Goal: Use online tool/utility: Utilize a website feature to perform a specific function

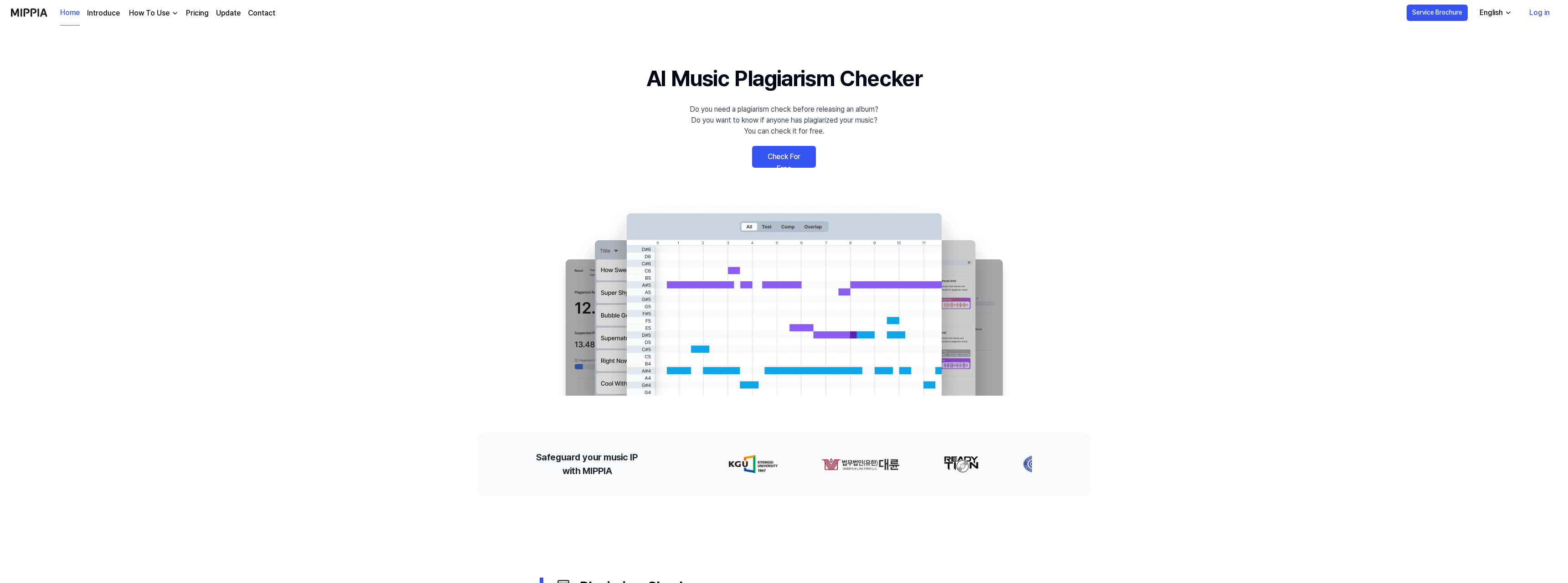
click at [1539, 16] on link "Log in" at bounding box center [1539, 12] width 35 height 25
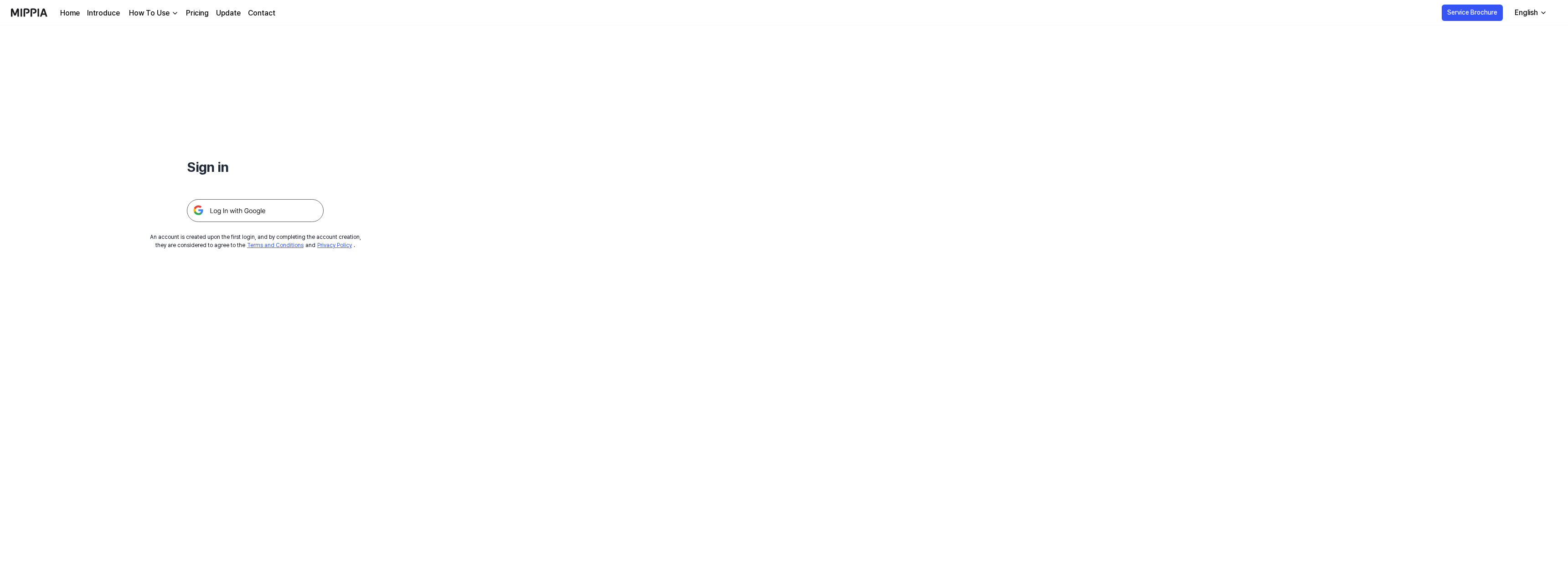
click at [249, 212] on img at bounding box center [256, 211] width 137 height 23
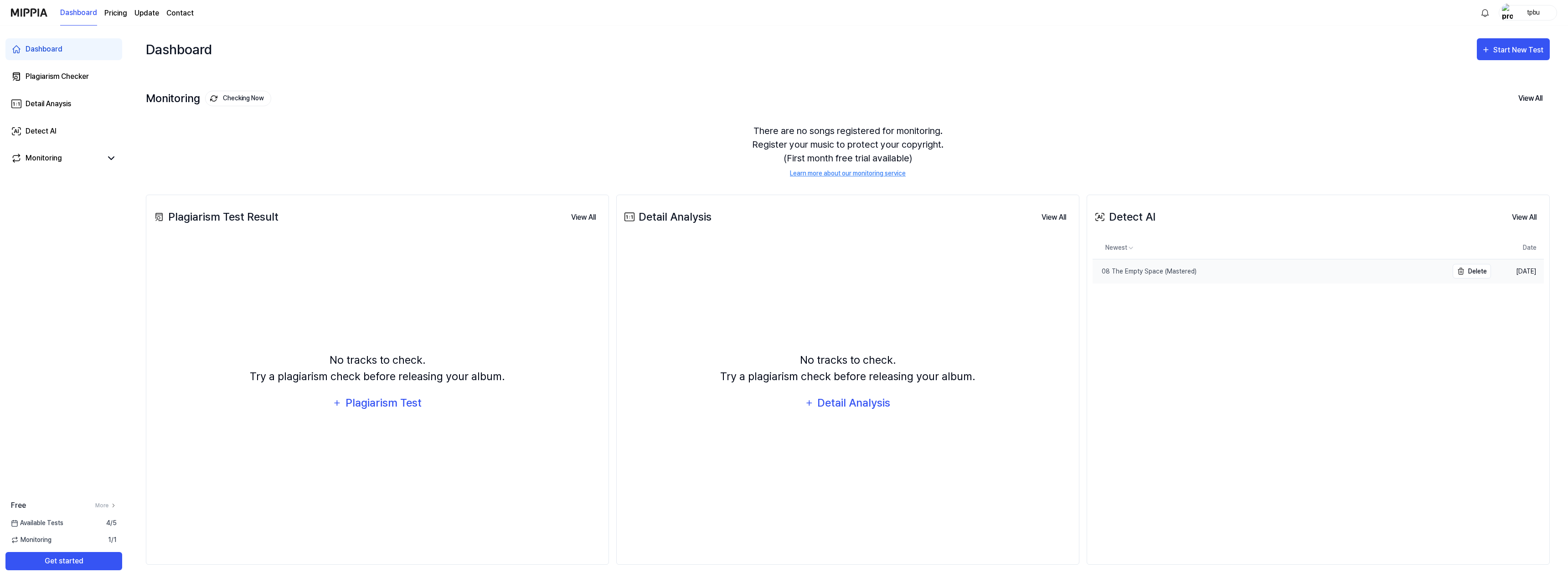
click at [1167, 273] on div "08 The Empty Space (Mastered)" at bounding box center [1144, 271] width 104 height 10
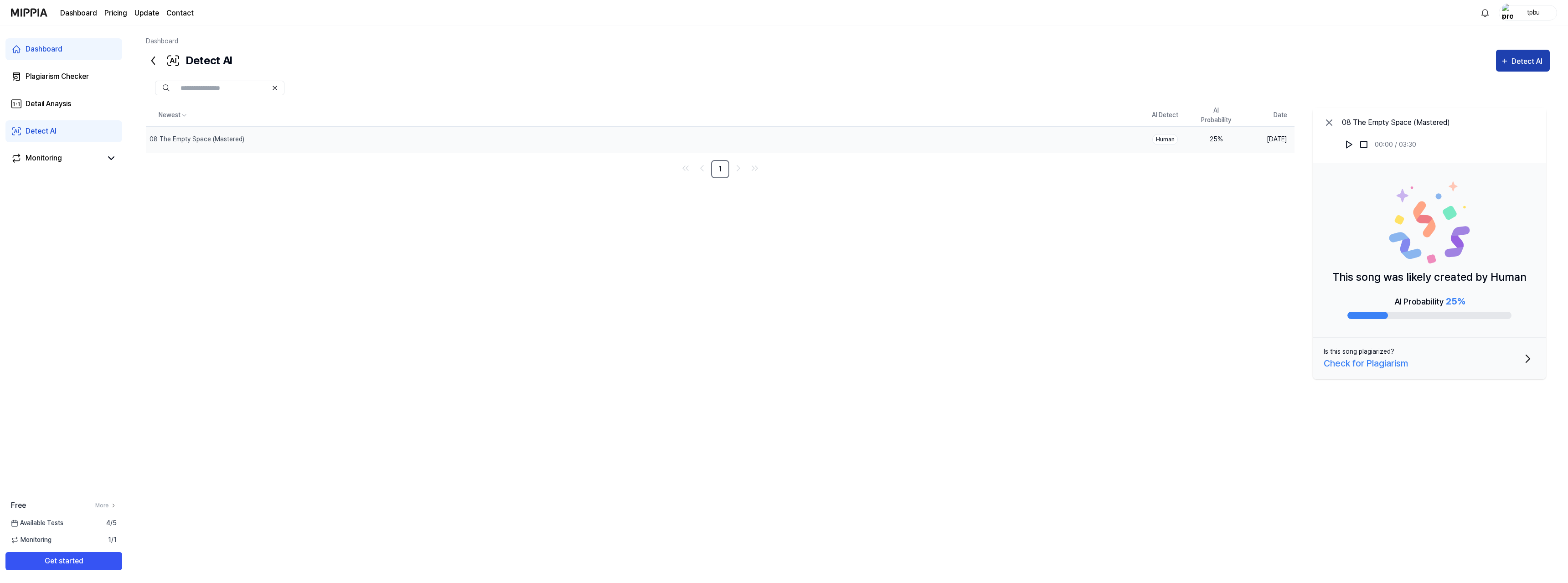
click at [1519, 62] on div "Detect AI" at bounding box center [1528, 62] width 34 height 12
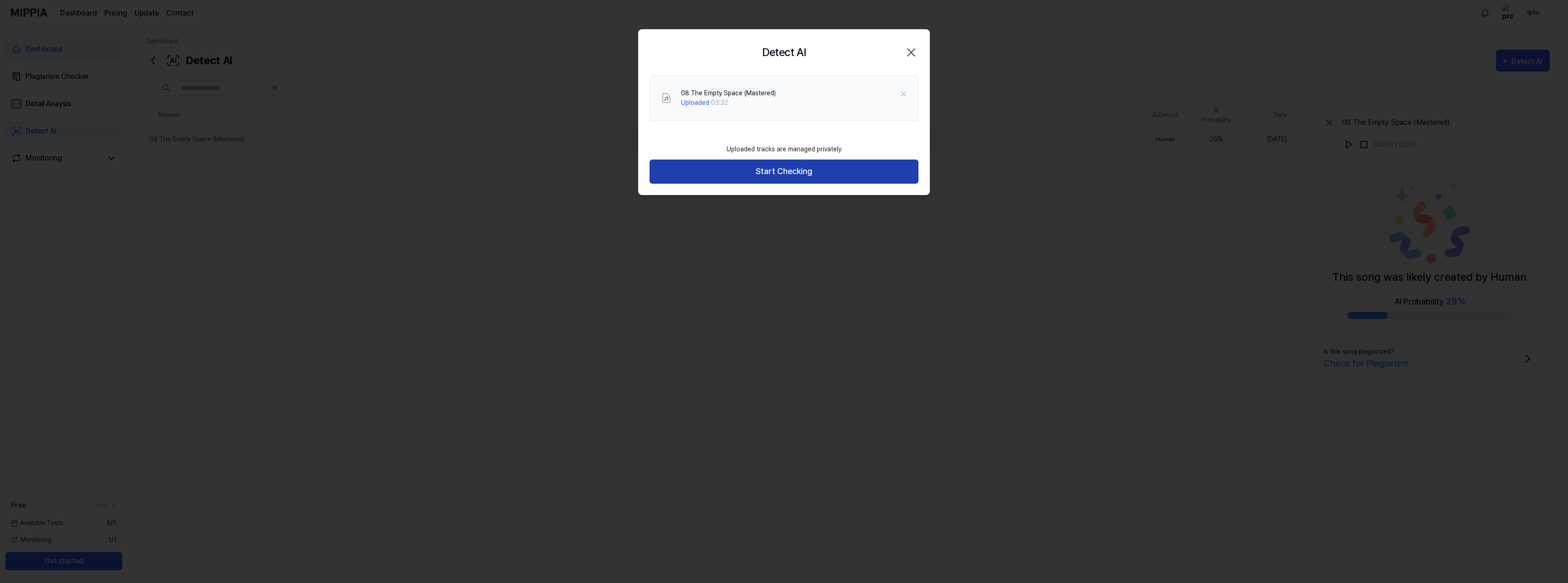
click at [788, 169] on button "Start Checking" at bounding box center [784, 172] width 269 height 24
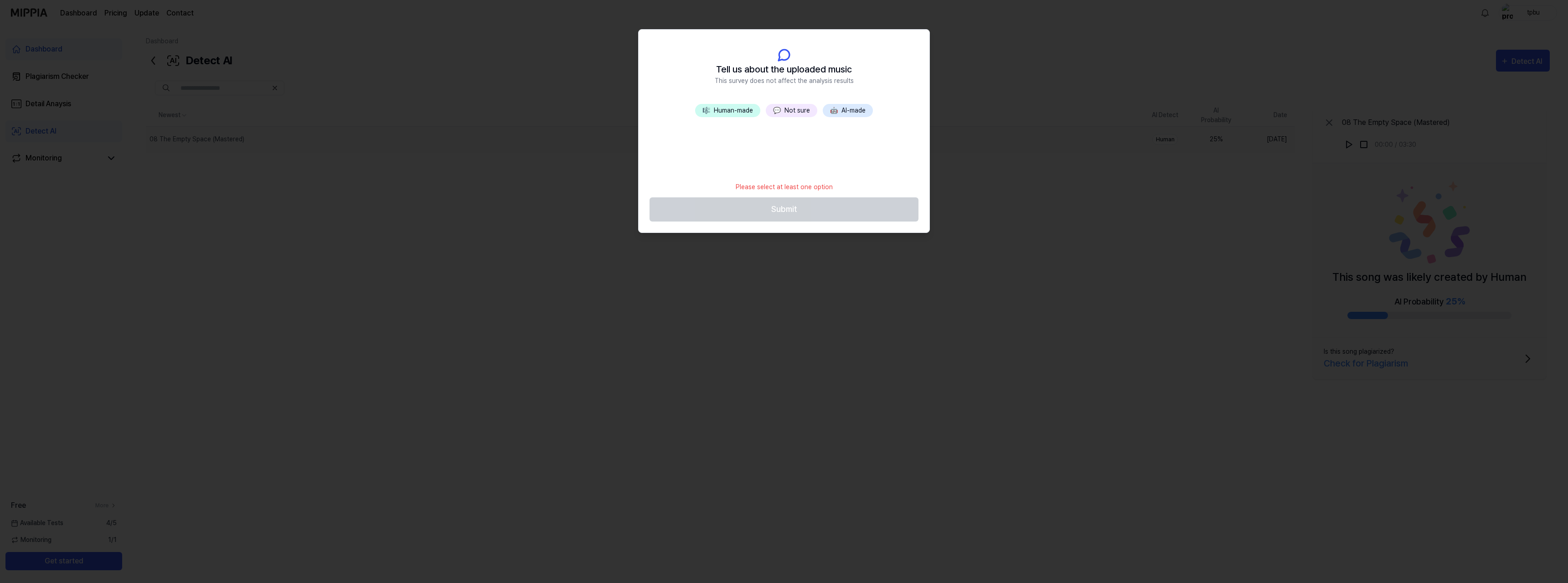
click at [849, 109] on button "🤖 AI-made" at bounding box center [848, 110] width 50 height 13
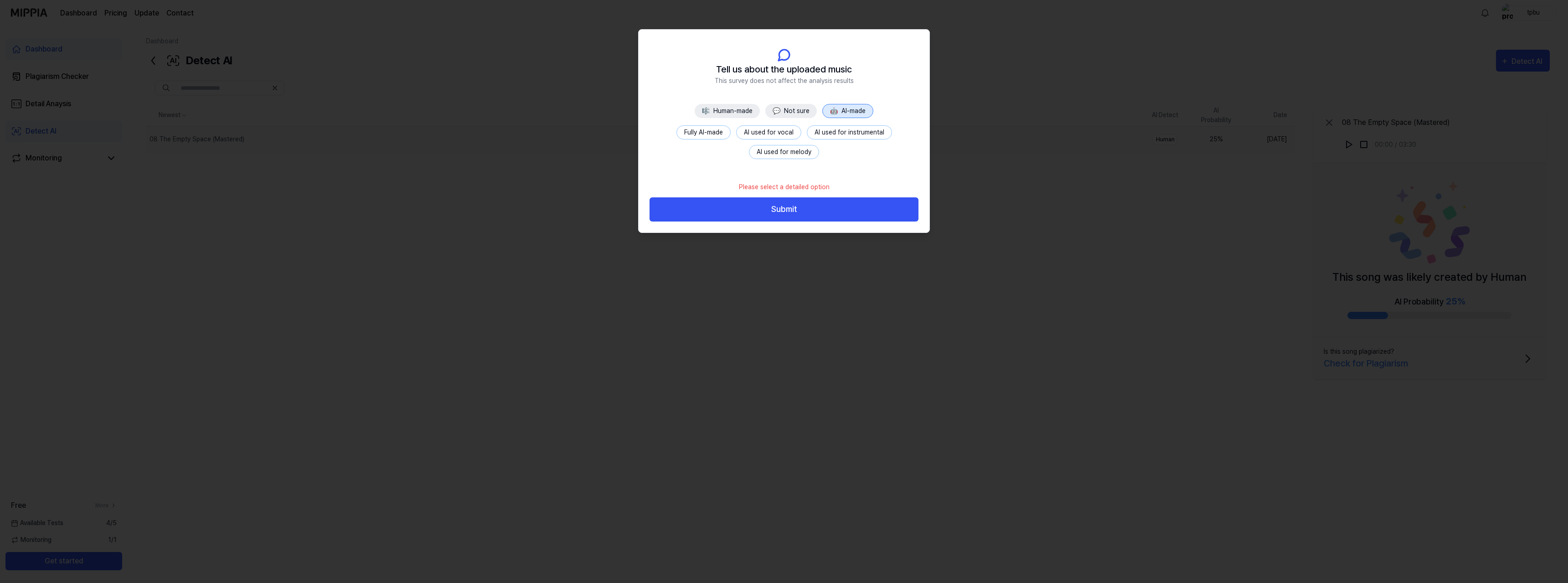
click at [839, 131] on button "AI used for instrumental" at bounding box center [849, 133] width 85 height 14
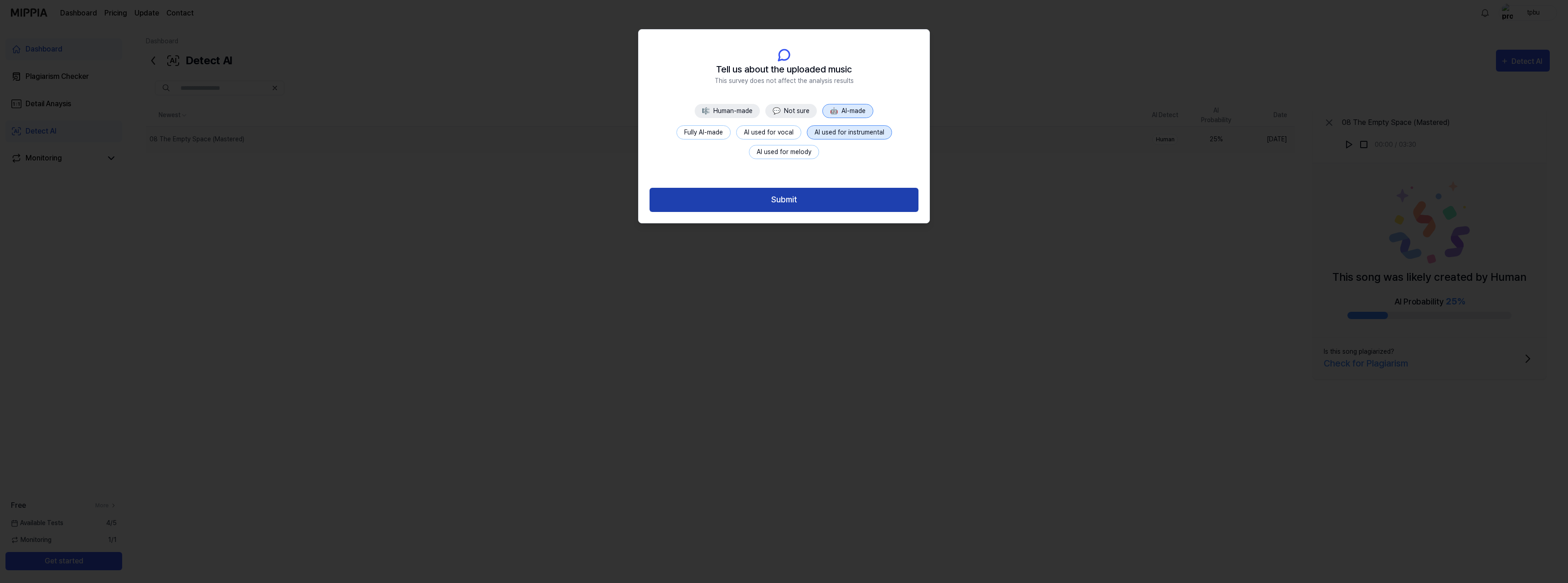
click at [787, 196] on button "Submit" at bounding box center [784, 200] width 269 height 24
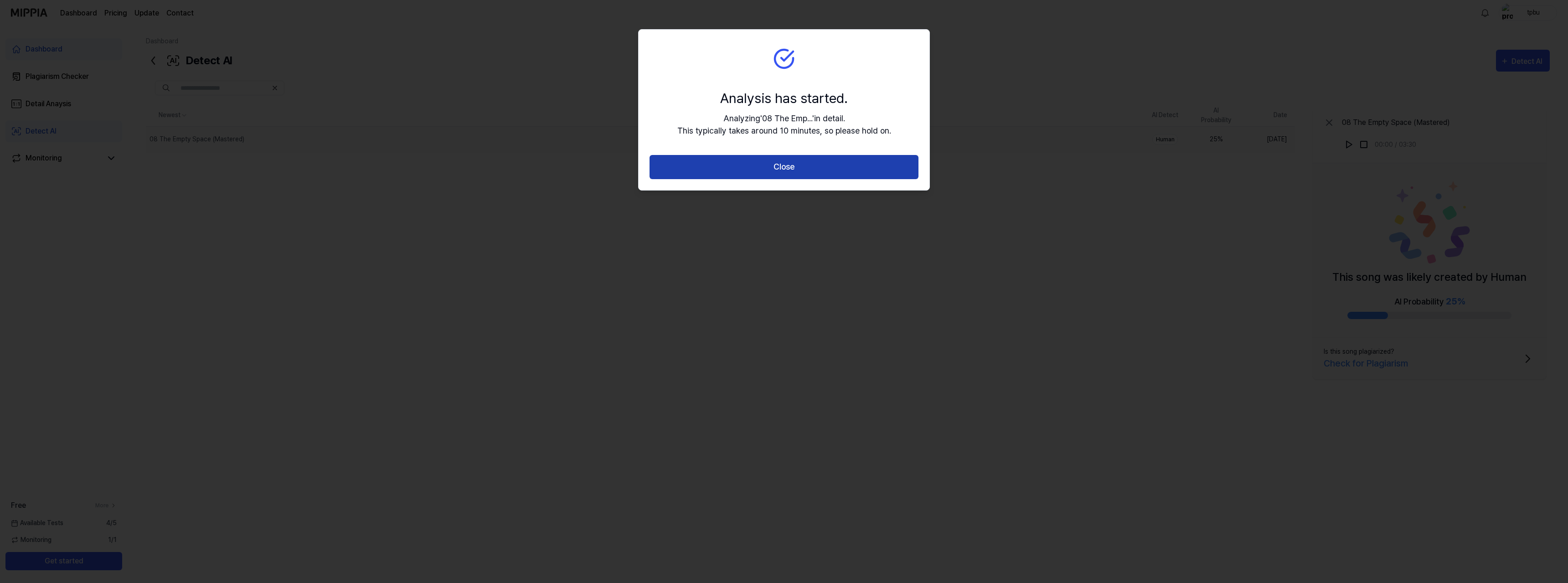
click at [796, 168] on button "Close" at bounding box center [784, 167] width 269 height 24
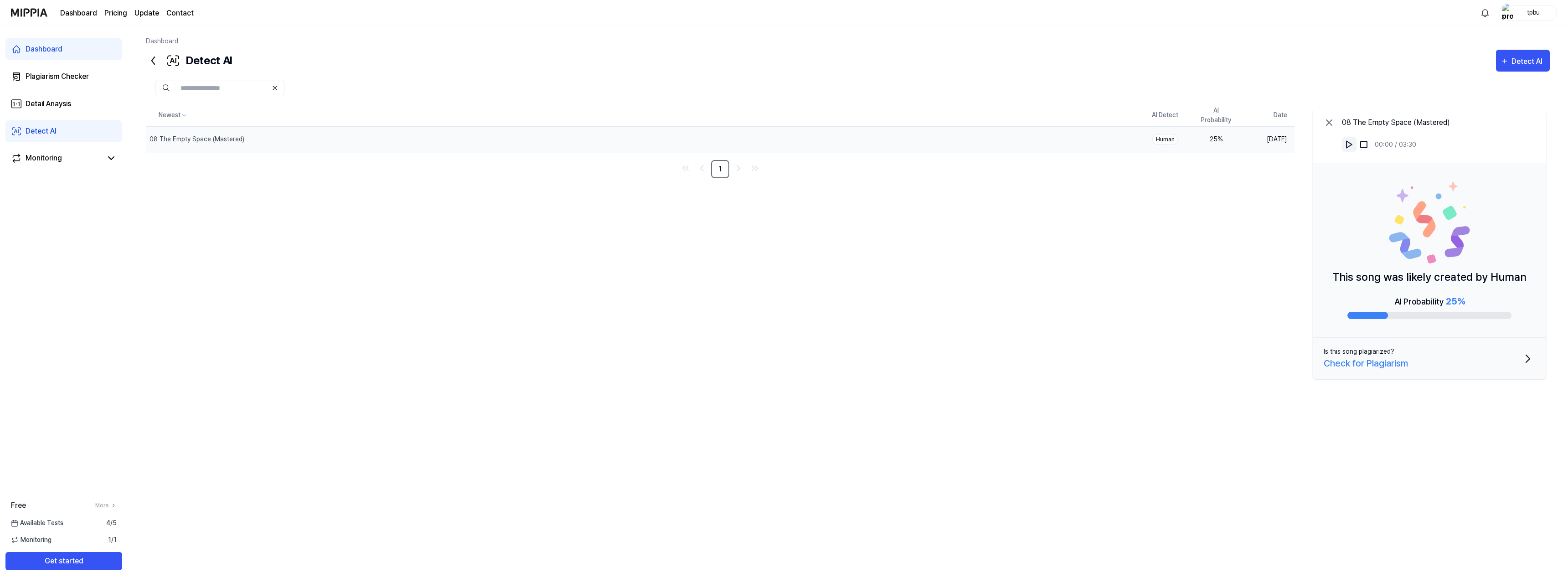
click at [1349, 146] on img at bounding box center [1349, 144] width 10 height 10
click at [957, 142] on div "08 The Empty Space (Mastered)" at bounding box center [620, 139] width 949 height 25
click at [1366, 144] on img at bounding box center [1363, 144] width 10 height 10
click at [1038, 134] on div "08 The Empty Space (Mastered)" at bounding box center [620, 139] width 949 height 25
click at [1349, 145] on img at bounding box center [1349, 144] width 10 height 10
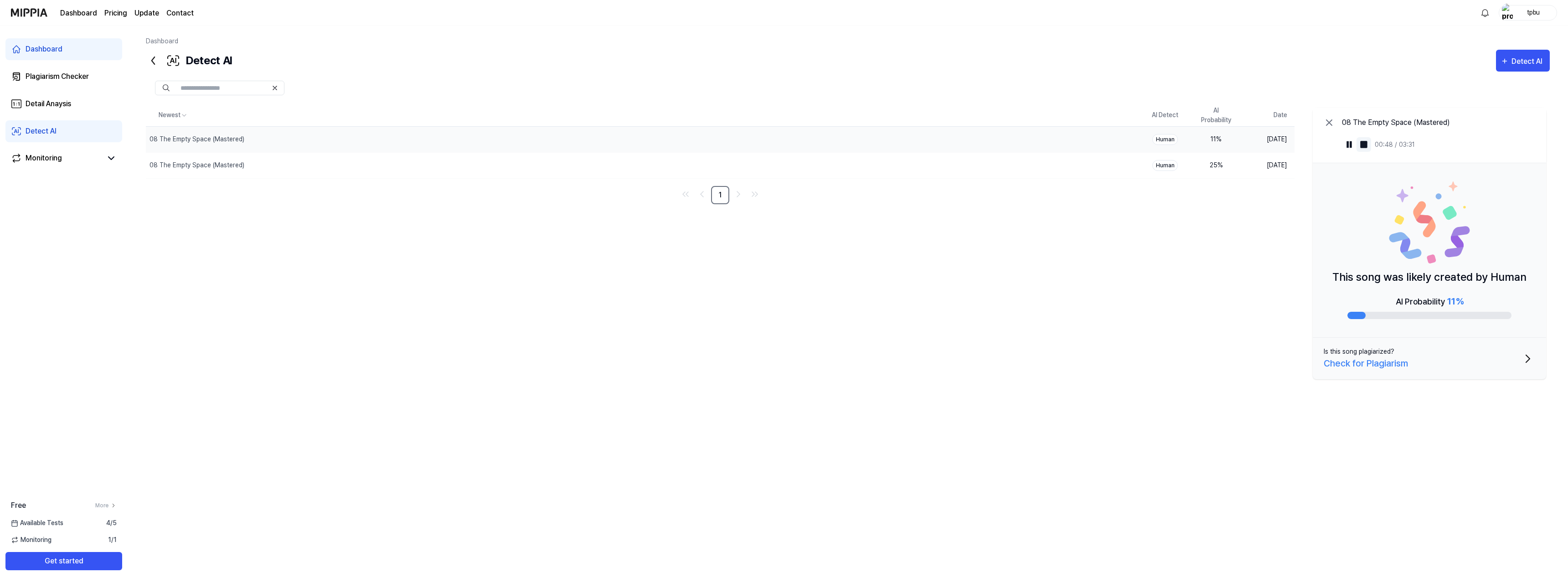
click at [1365, 144] on img at bounding box center [1363, 144] width 10 height 10
